Goal: Complete application form: Complete application form

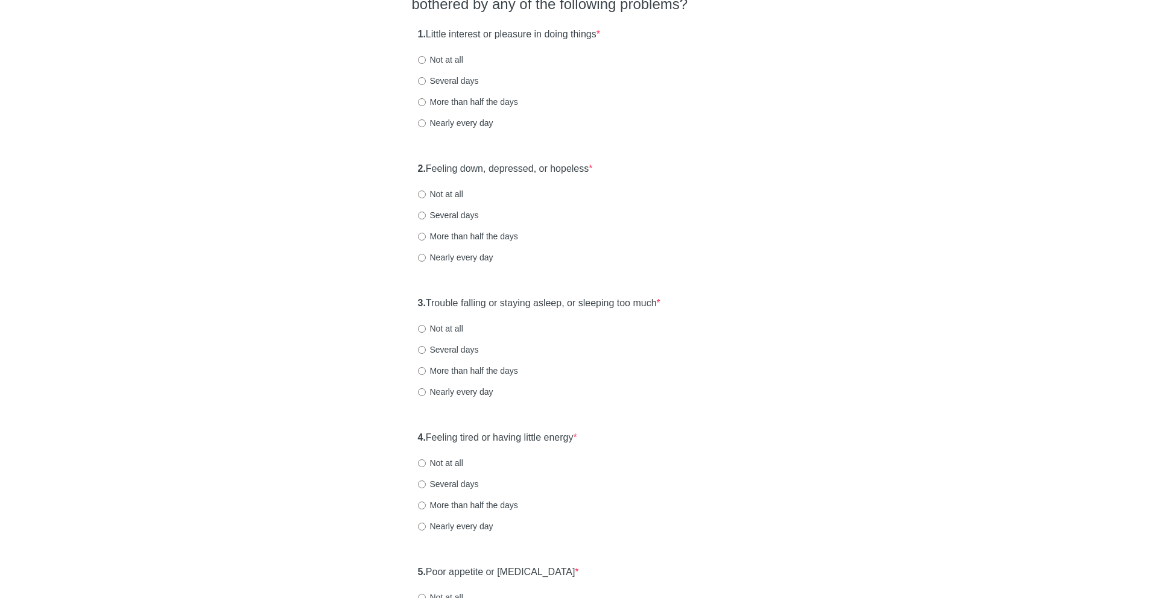
scroll to position [142, 0]
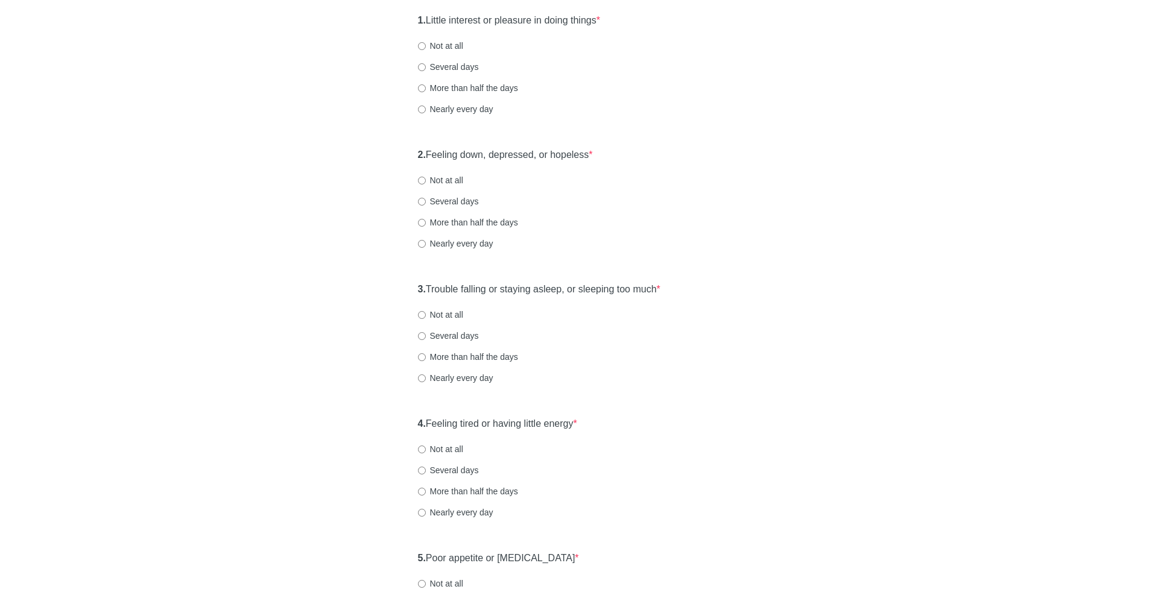
drag, startPoint x: 428, startPoint y: 17, endPoint x: 640, endPoint y: 14, distance: 212.4
click at [638, 14] on div "1. Little interest or pleasure in doing things * Not at all Several days More t…" at bounding box center [579, 70] width 335 height 125
drag, startPoint x: 640, startPoint y: 14, endPoint x: 424, endPoint y: 16, distance: 216.6
click at [424, 16] on div "1. Little interest or pleasure in doing things * Not at all Several days More t…" at bounding box center [579, 70] width 335 height 125
click at [452, 69] on label "Several days" at bounding box center [448, 67] width 61 height 12
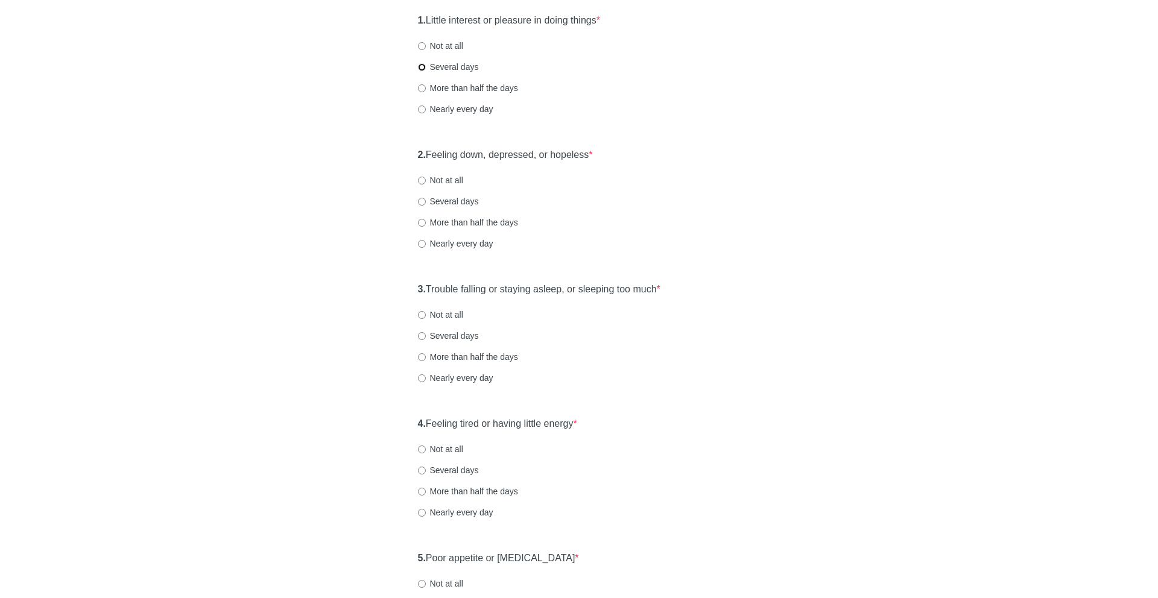
click at [426, 69] on input "Several days" at bounding box center [422, 67] width 8 height 8
radio input "true"
drag, startPoint x: 443, startPoint y: 151, endPoint x: 629, endPoint y: 154, distance: 186.4
click at [629, 154] on div "2. Feeling down, depressed, or hopeless * Not at all Several days More than hal…" at bounding box center [579, 204] width 335 height 125
click at [468, 198] on label "Several days" at bounding box center [448, 201] width 61 height 12
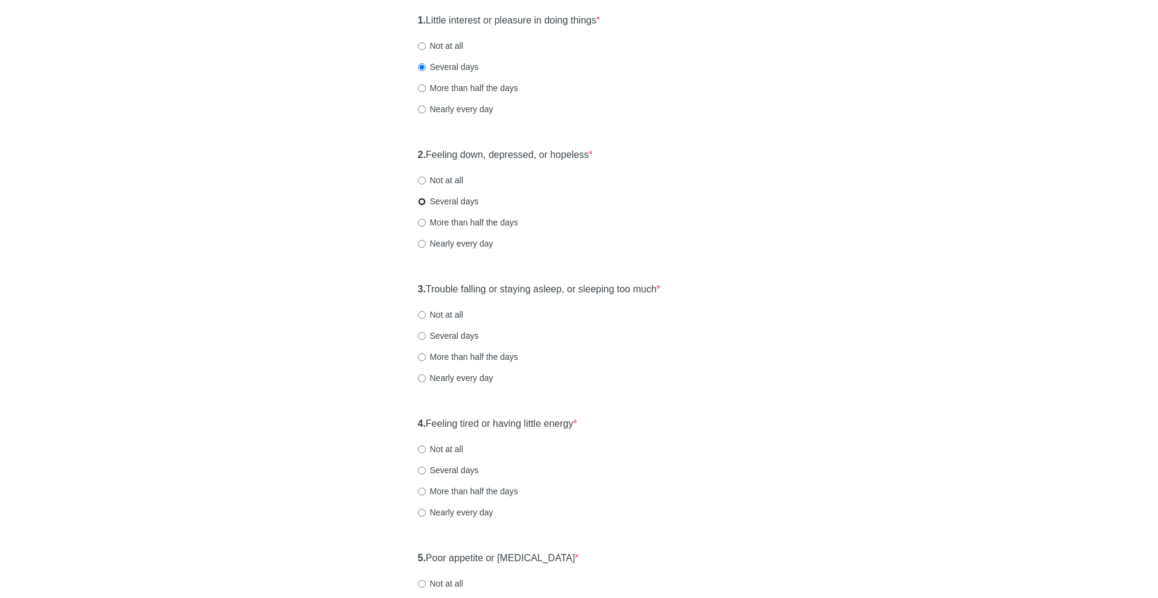
click at [426, 198] on input "Several days" at bounding box center [422, 202] width 8 height 8
radio input "true"
drag, startPoint x: 436, startPoint y: 290, endPoint x: 677, endPoint y: 289, distance: 240.7
click at [677, 289] on div "3. Trouble falling or staying asleep, or sleeping too much * Not at all Several…" at bounding box center [579, 339] width 335 height 125
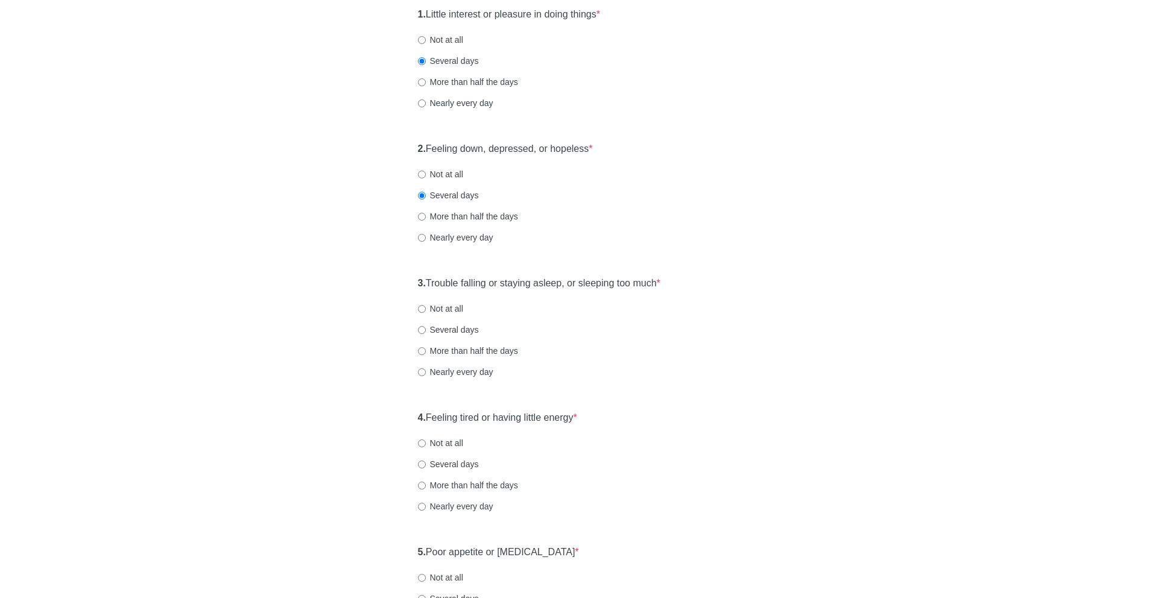
scroll to position [151, 0]
click at [439, 345] on label "More than half the days" at bounding box center [468, 349] width 100 height 12
click at [426, 345] on input "More than half the days" at bounding box center [422, 349] width 8 height 8
radio input "true"
drag, startPoint x: 434, startPoint y: 417, endPoint x: 637, endPoint y: 400, distance: 203.4
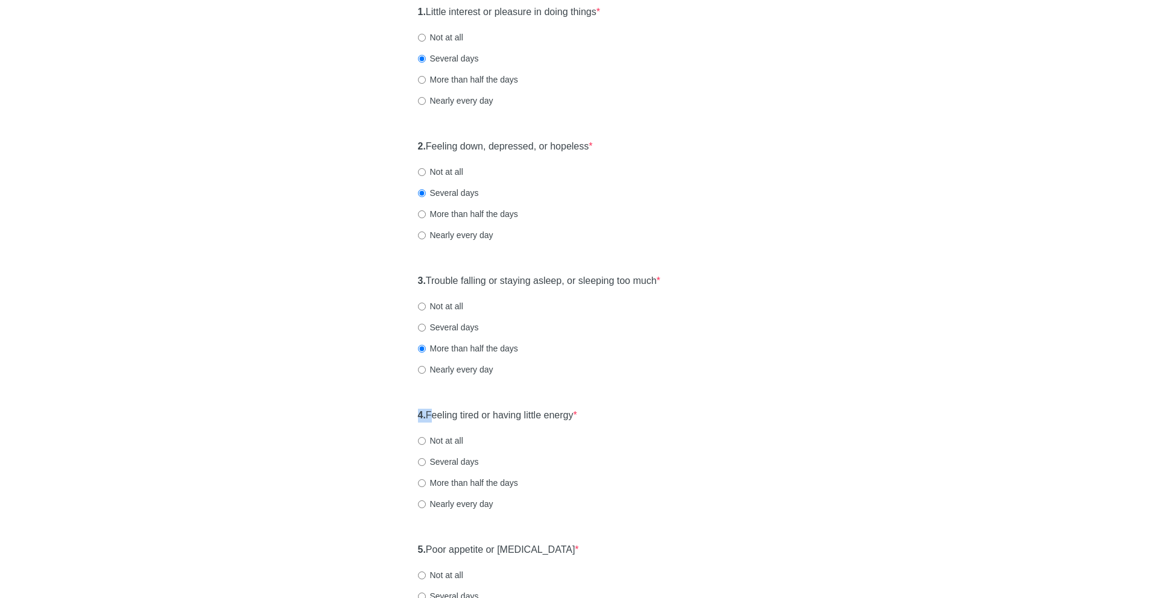
click at [637, 400] on div "[MEDICAL_DATA] Over the last 2 weeks, how often have you been bothered by any o…" at bounding box center [579, 578] width 353 height 1372
click at [634, 416] on div "4. Feeling tired or having little energy * Not at all Several days More than ha…" at bounding box center [579, 465] width 335 height 125
drag, startPoint x: 524, startPoint y: 411, endPoint x: 394, endPoint y: 417, distance: 129.9
click at [394, 417] on div "[MEDICAL_DATA] Over the last 2 weeks, how often have you been bothered by any o…" at bounding box center [579, 578] width 706 height 1372
click at [446, 488] on label "More than half the days" at bounding box center [468, 483] width 100 height 12
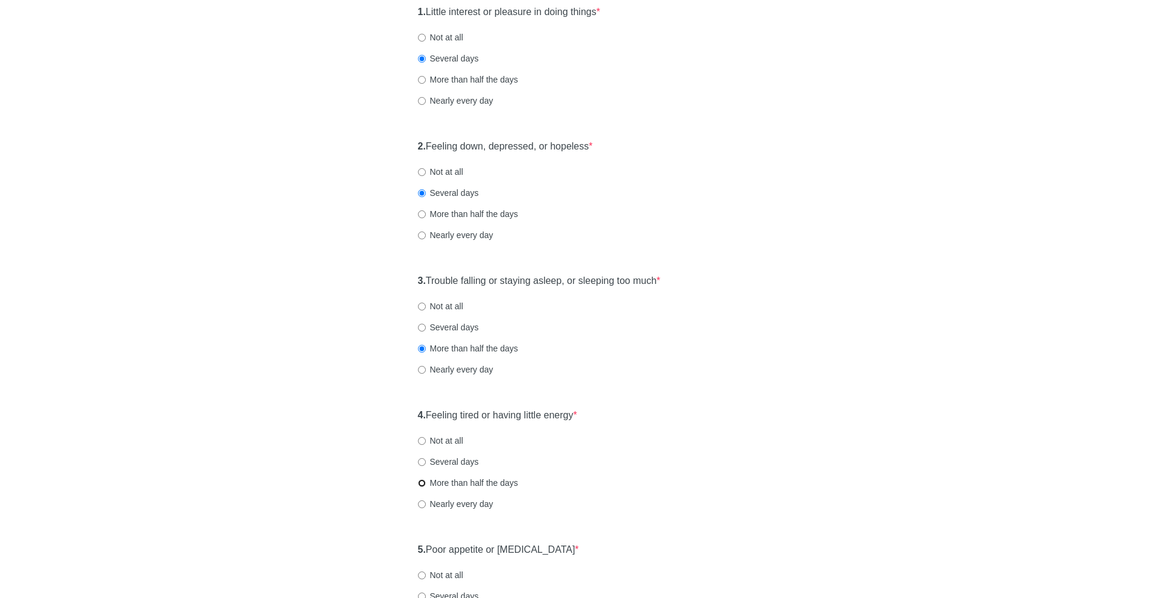
click at [426, 487] on input "More than half the days" at bounding box center [422, 484] width 8 height 8
radio input "true"
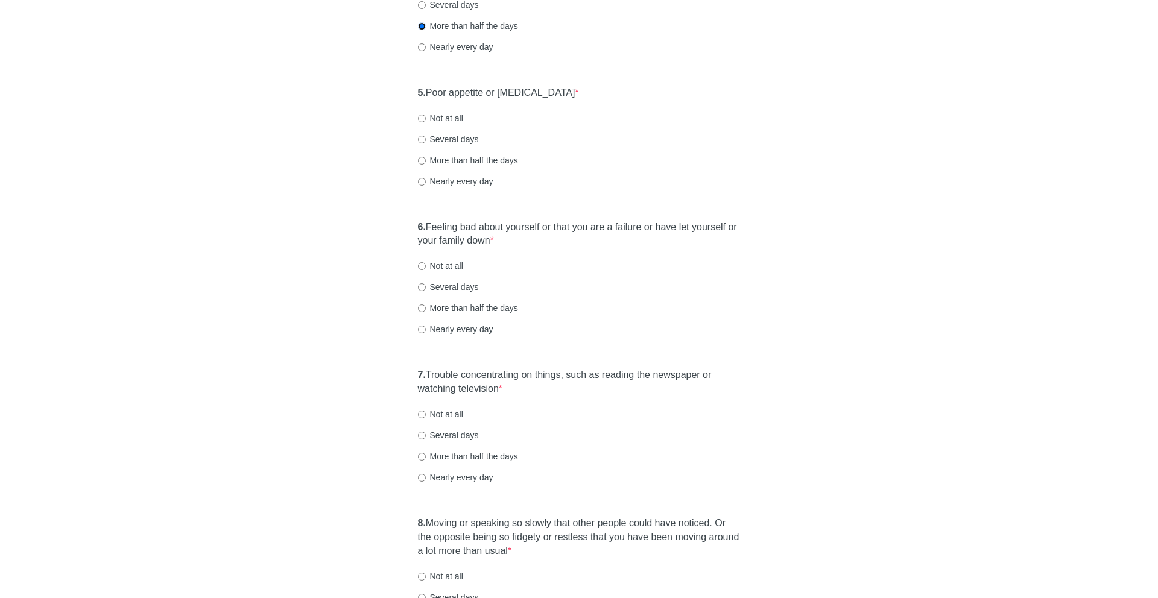
scroll to position [608, 0]
drag, startPoint x: 431, startPoint y: 94, endPoint x: 560, endPoint y: 90, distance: 129.2
click at [560, 90] on div "5. Poor appetite or [MEDICAL_DATA] * Not at all Several days More than half the…" at bounding box center [579, 143] width 335 height 125
click at [472, 140] on label "Several days" at bounding box center [448, 140] width 61 height 12
click at [426, 140] on input "Several days" at bounding box center [422, 140] width 8 height 8
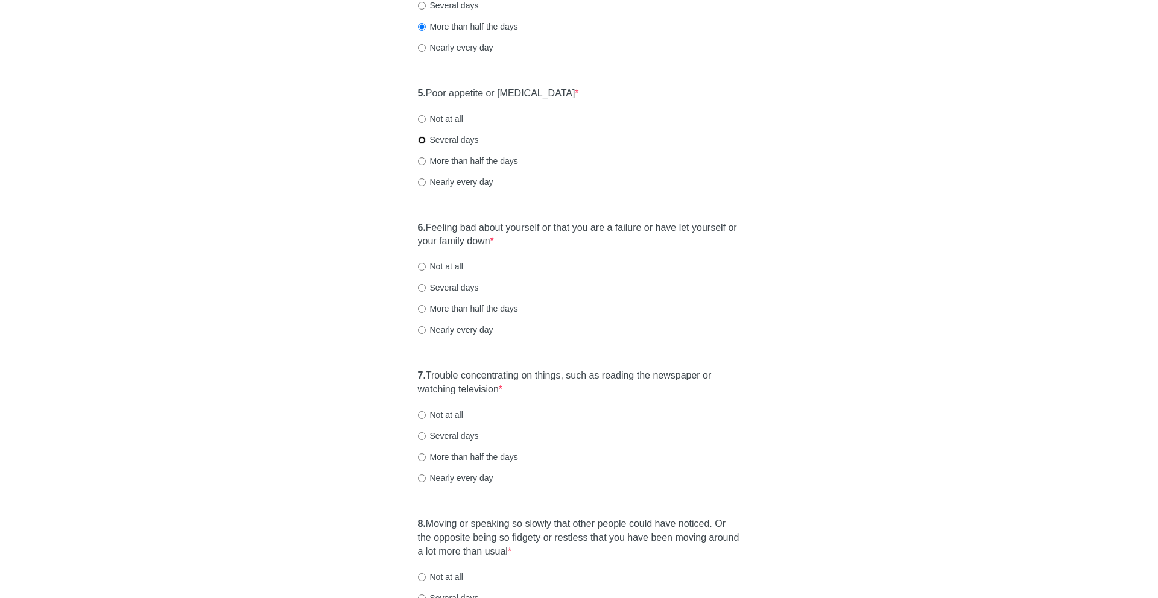
radio input "true"
drag, startPoint x: 431, startPoint y: 223, endPoint x: 521, endPoint y: 241, distance: 91.6
click at [521, 241] on label "6. Feeling bad about yourself or that you are a failure or have let yourself or…" at bounding box center [579, 235] width 323 height 28
click at [461, 285] on label "Several days" at bounding box center [448, 288] width 61 height 12
click at [426, 285] on input "Several days" at bounding box center [422, 288] width 8 height 8
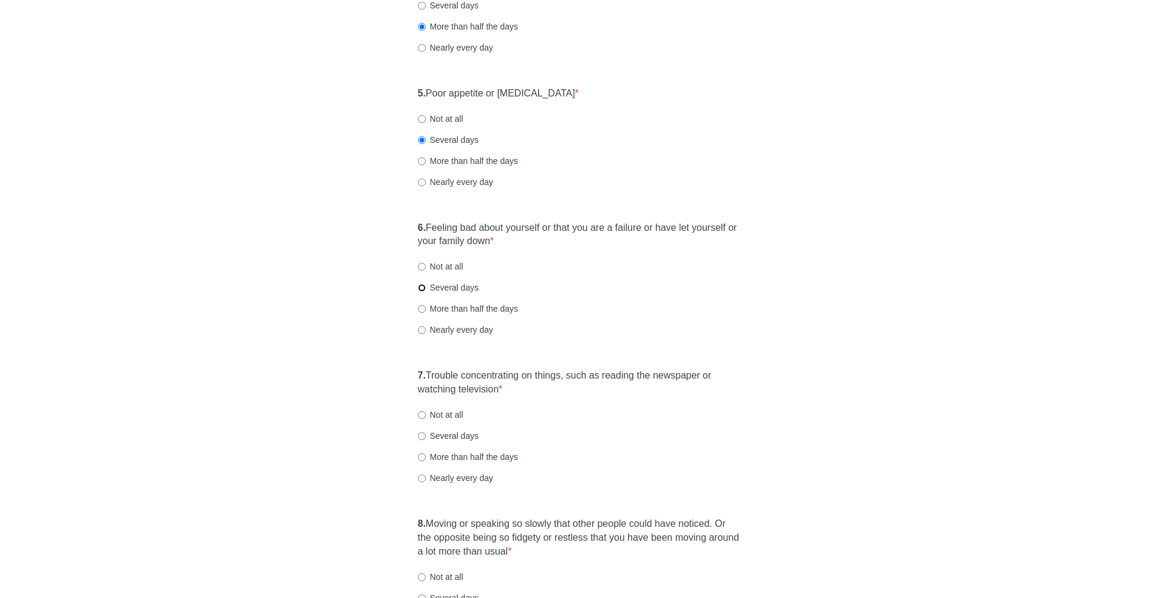
radio input "true"
drag, startPoint x: 430, startPoint y: 373, endPoint x: 497, endPoint y: 408, distance: 75.8
click at [497, 408] on div "7. Trouble concentrating on things, such as reading the newspaper or watching t…" at bounding box center [579, 432] width 335 height 139
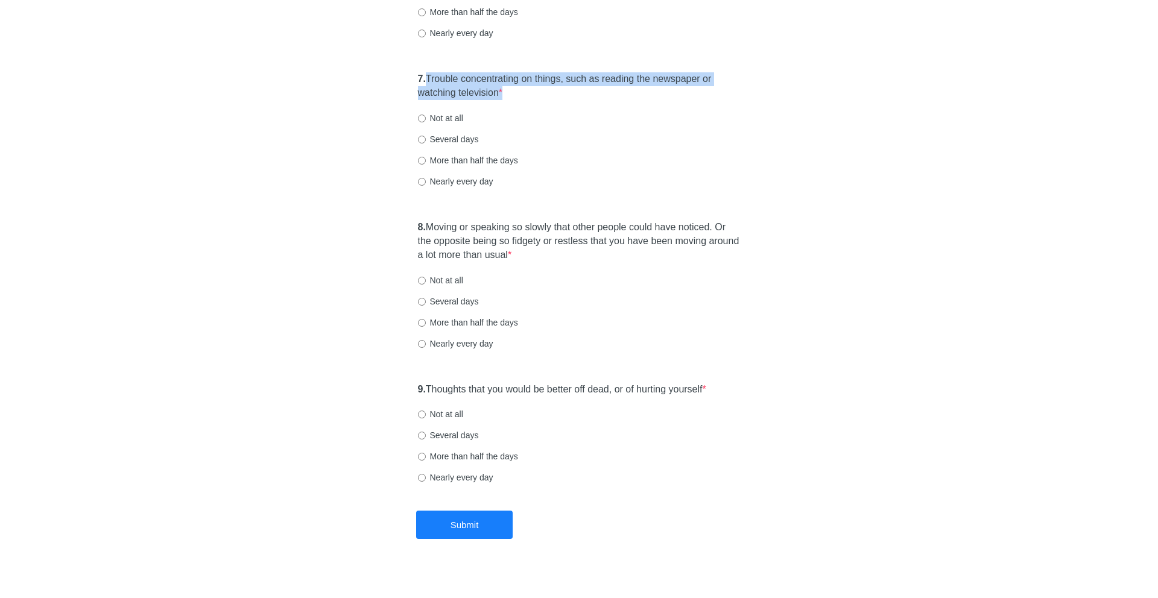
scroll to position [910, 0]
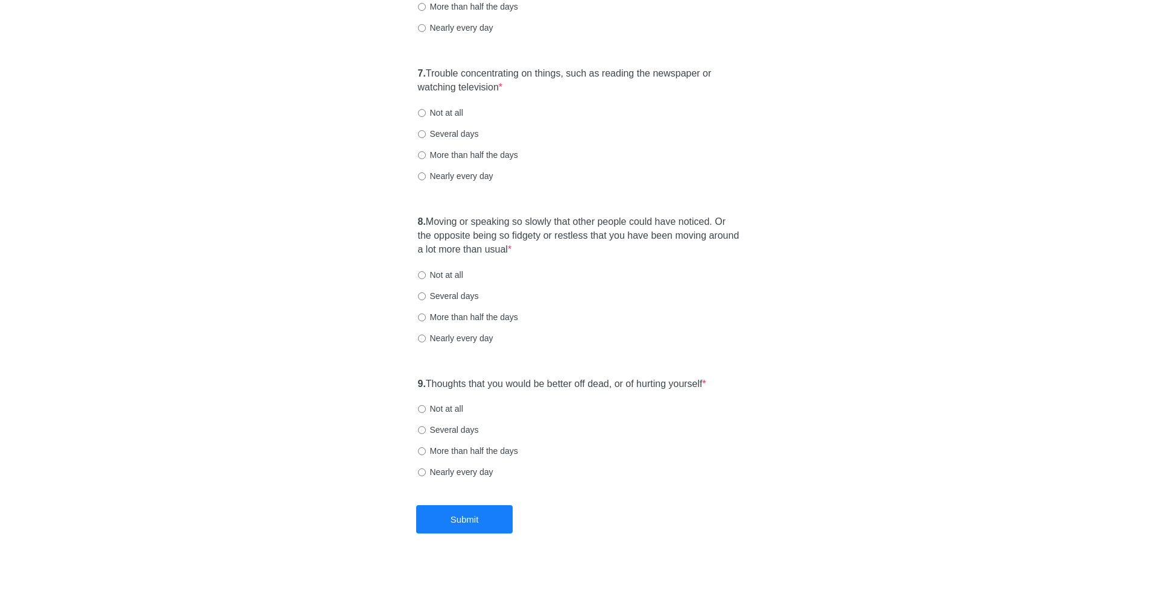
click at [465, 172] on label "Nearly every day" at bounding box center [455, 176] width 75 height 12
click at [426, 173] on input "Nearly every day" at bounding box center [422, 177] width 8 height 8
radio input "true"
drag, startPoint x: 425, startPoint y: 221, endPoint x: 402, endPoint y: 224, distance: 23.1
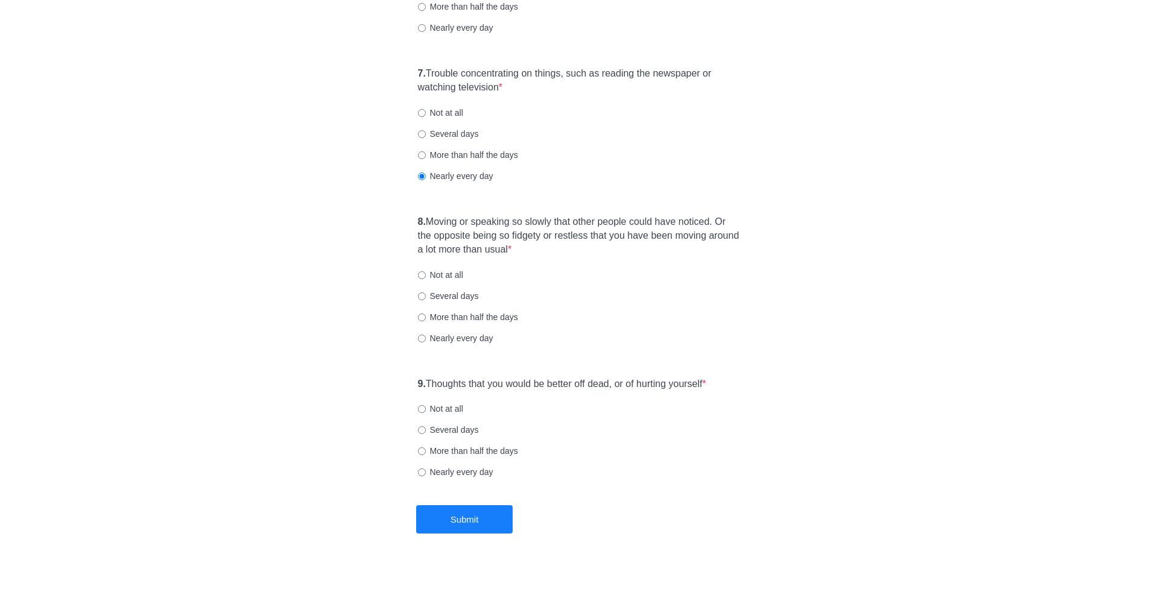
click at [446, 275] on label "Not at all" at bounding box center [440, 275] width 45 height 12
click at [426, 275] on input "Not at all" at bounding box center [422, 275] width 8 height 8
radio input "true"
drag, startPoint x: 430, startPoint y: 375, endPoint x: 417, endPoint y: 375, distance: 12.7
click at [417, 375] on div "9. Thoughts that you would be better off dead, or of hurting yourself * Not at …" at bounding box center [579, 434] width 335 height 125
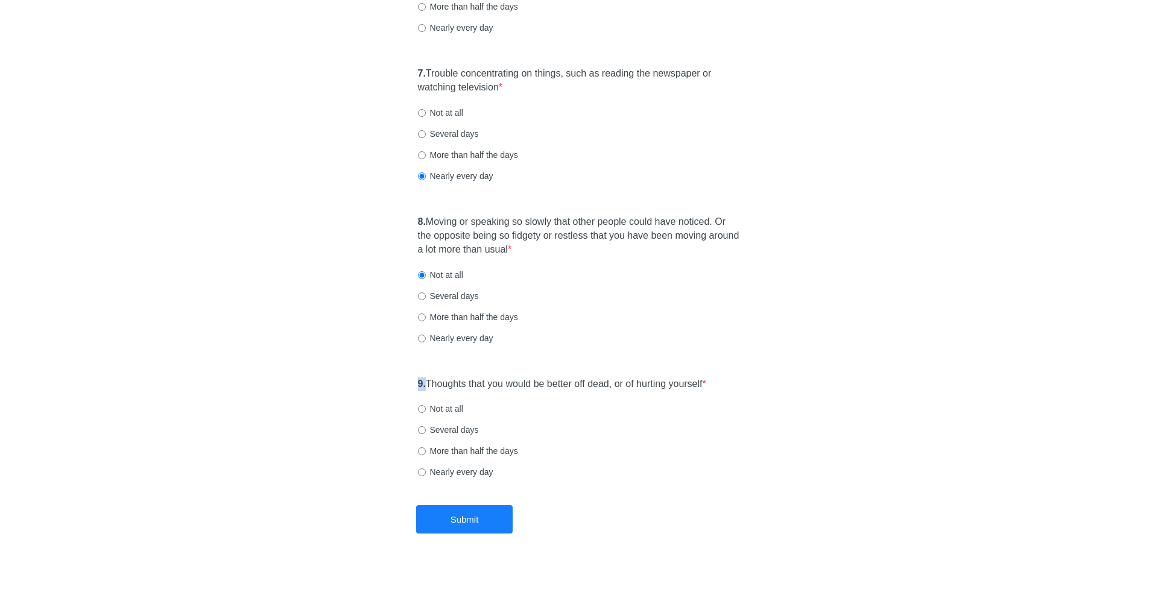
drag, startPoint x: 419, startPoint y: 383, endPoint x: 426, endPoint y: 384, distance: 6.7
click at [426, 384] on strong "9." at bounding box center [422, 384] width 8 height 10
click at [420, 407] on input "Not at all" at bounding box center [422, 409] width 8 height 8
radio input "true"
click at [467, 524] on button "Submit" at bounding box center [464, 520] width 97 height 28
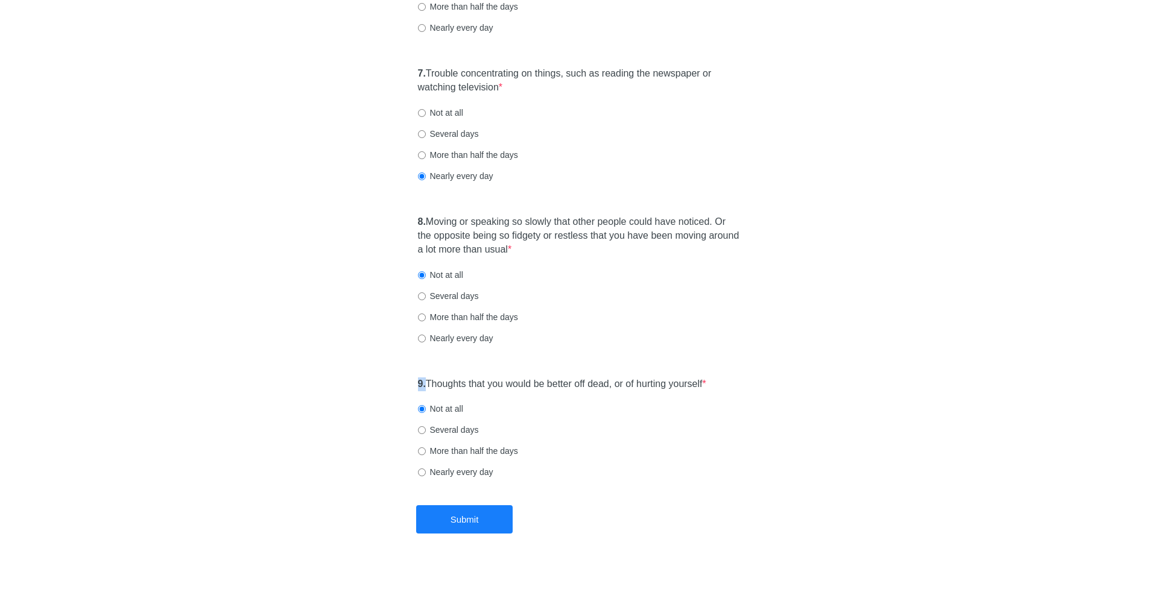
scroll to position [0, 0]
